Goal: Communication & Community: Answer question/provide support

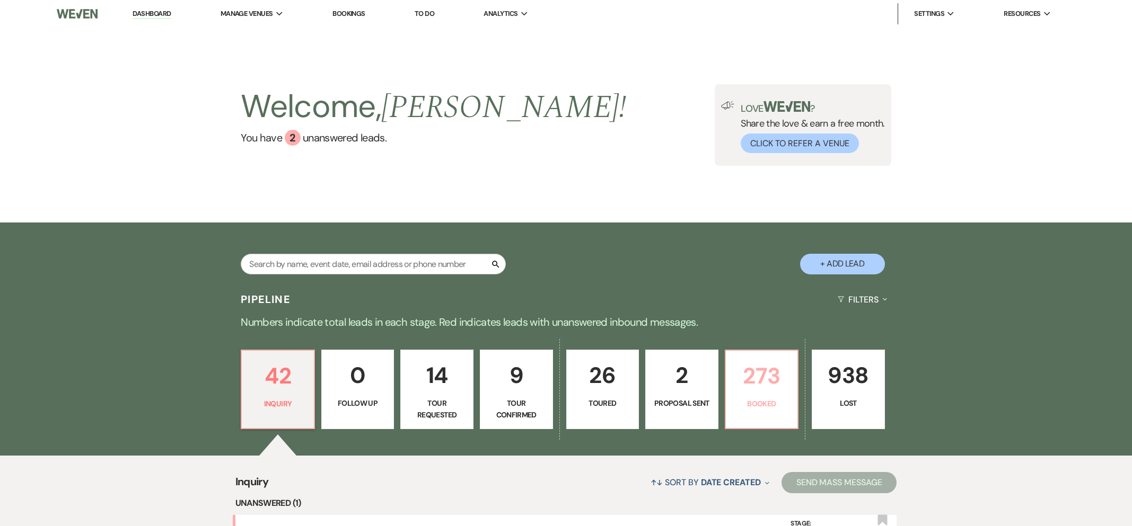
click at [746, 402] on p "Booked" at bounding box center [761, 404] width 59 height 12
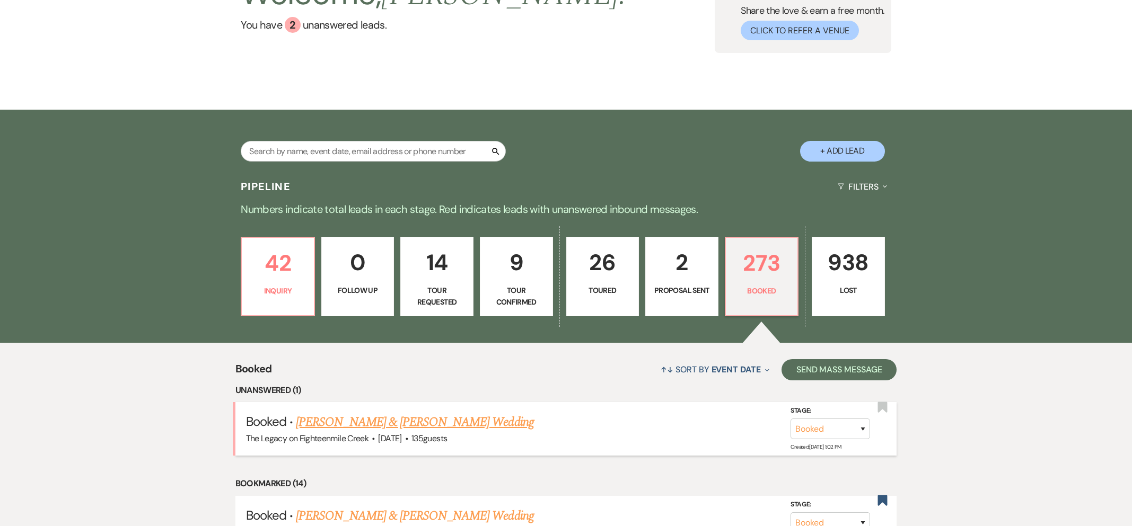
scroll to position [179, 0]
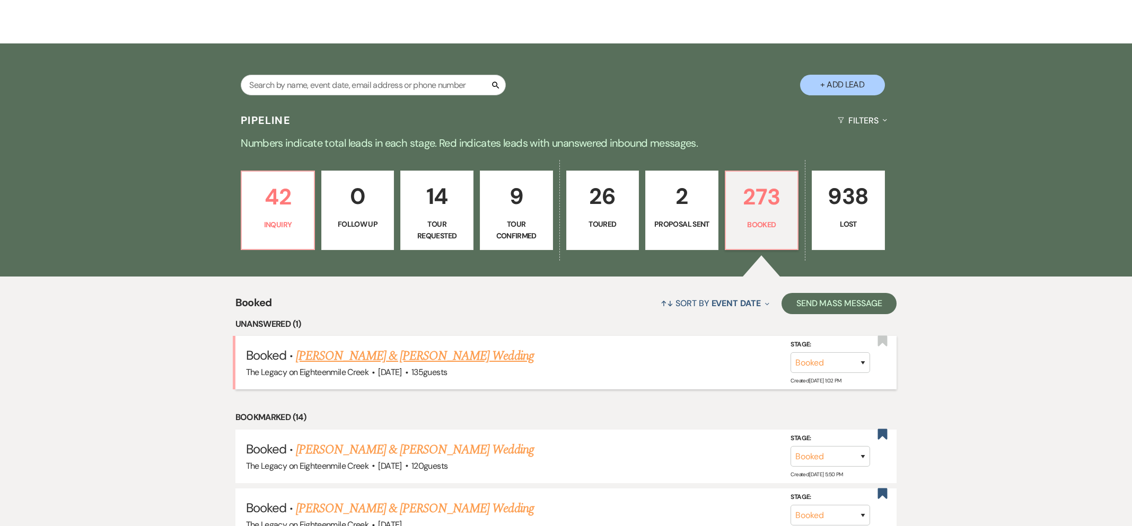
click at [435, 355] on link "[PERSON_NAME] & [PERSON_NAME] Wedding" at bounding box center [414, 356] width 237 height 19
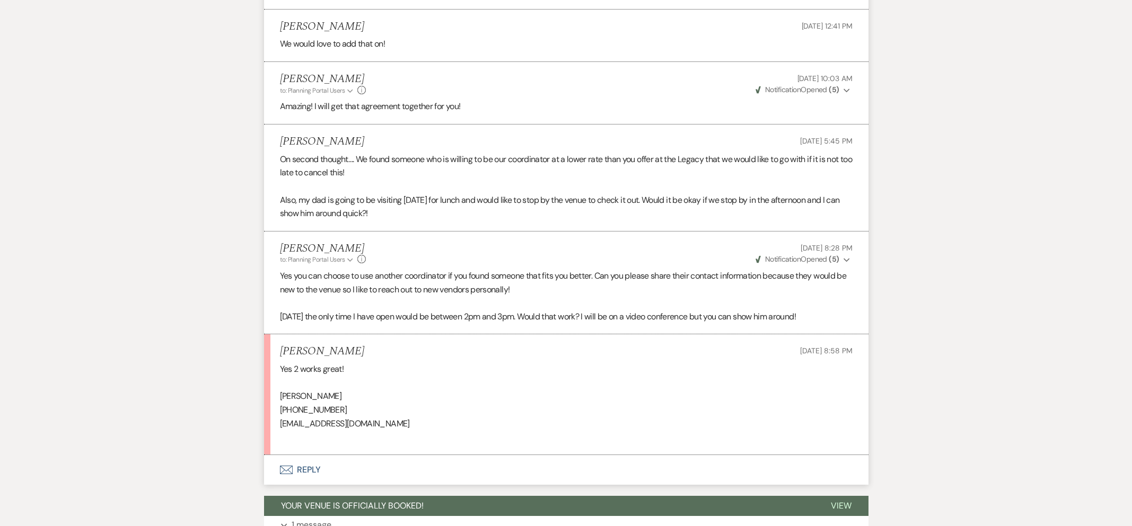
scroll to position [1051, 0]
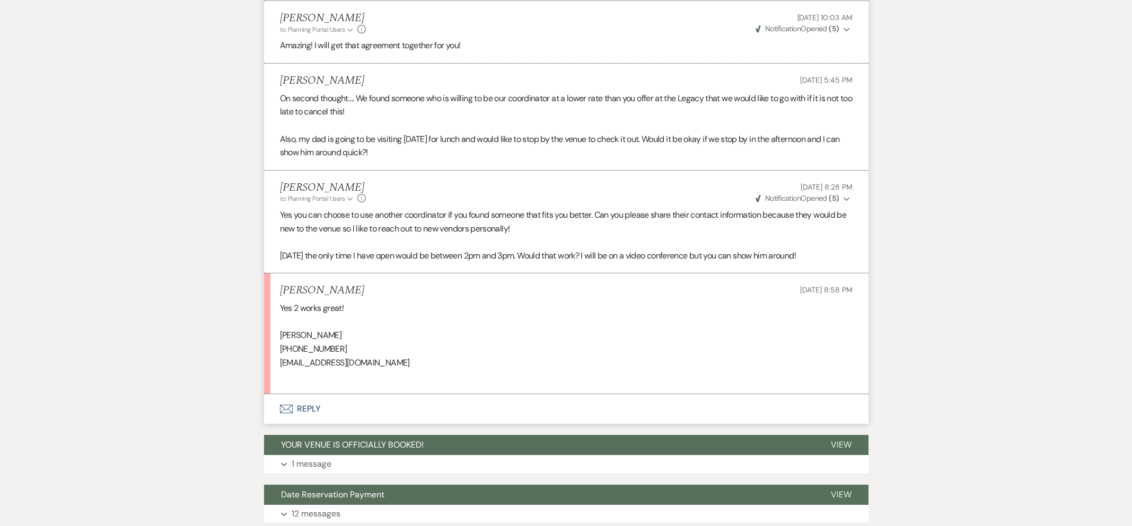
click at [305, 413] on button "Envelope Reply" at bounding box center [566, 409] width 604 height 30
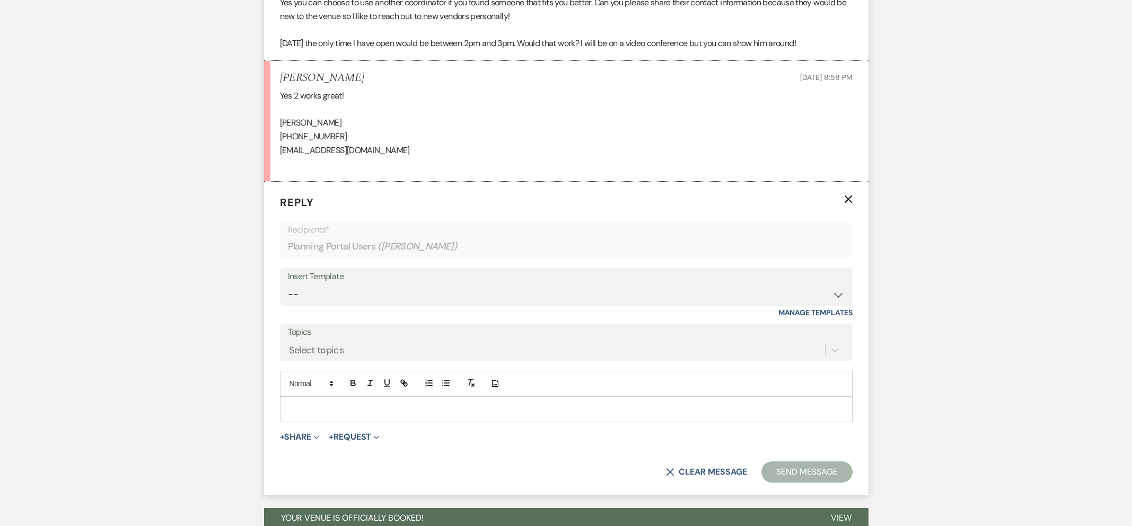
scroll to position [1292, 0]
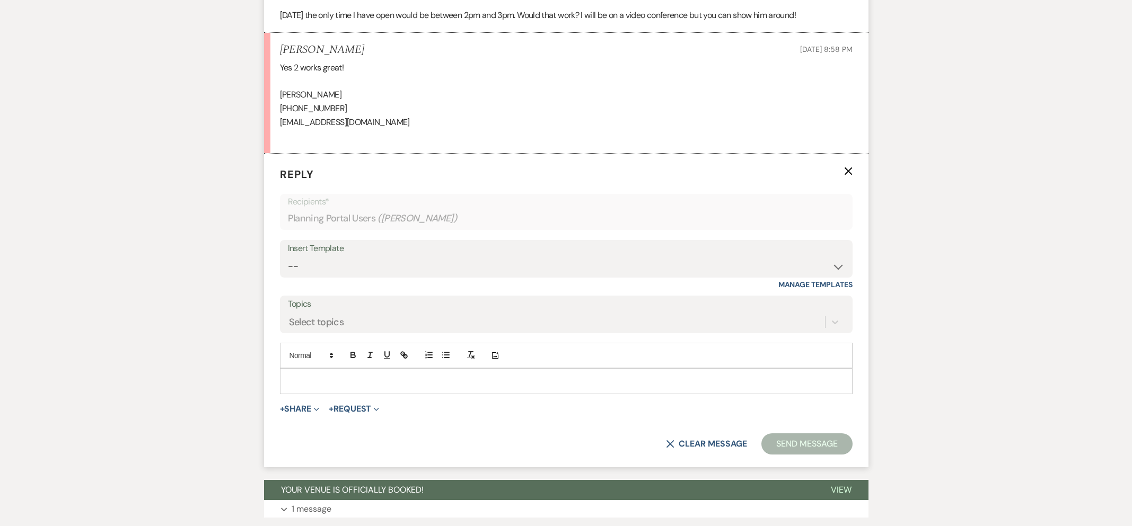
click at [338, 372] on div at bounding box center [565, 381] width 571 height 24
click at [786, 439] on button "Send Message" at bounding box center [806, 444] width 91 height 21
